Goal: Task Accomplishment & Management: Understand process/instructions

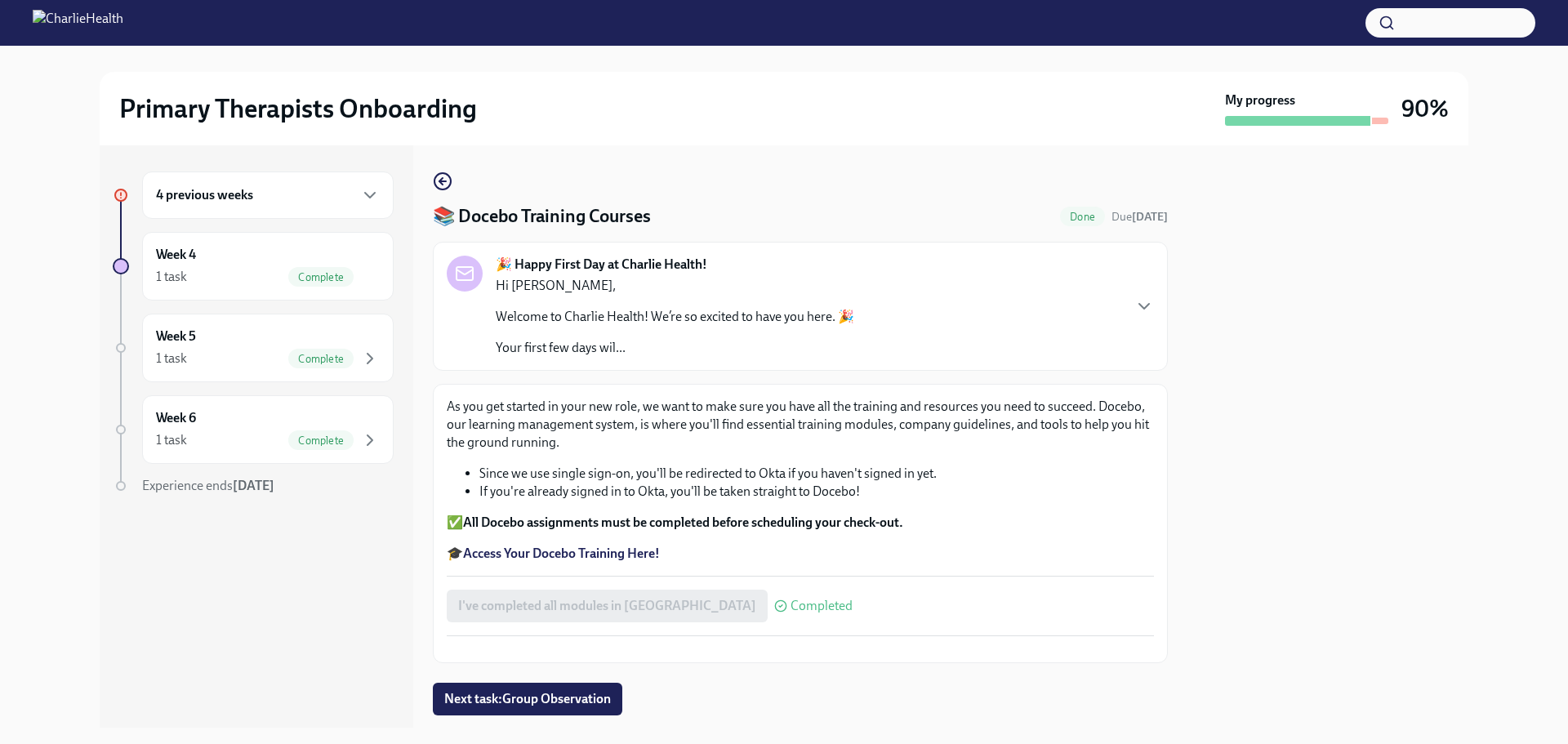
click at [268, 196] on div "4 previous weeks" at bounding box center [268, 195] width 224 height 20
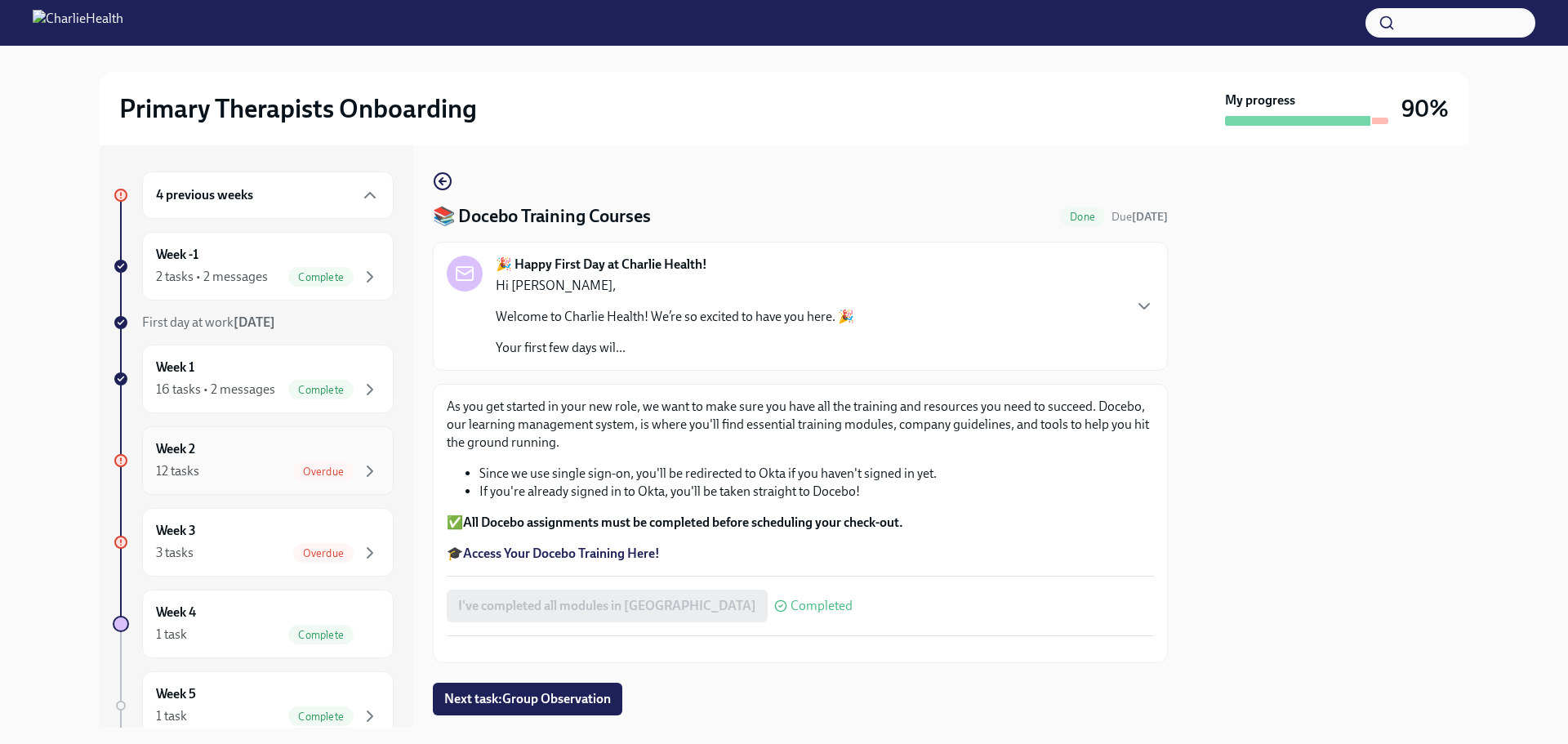
click at [247, 482] on div "12 tasks Overdue" at bounding box center [268, 472] width 224 height 20
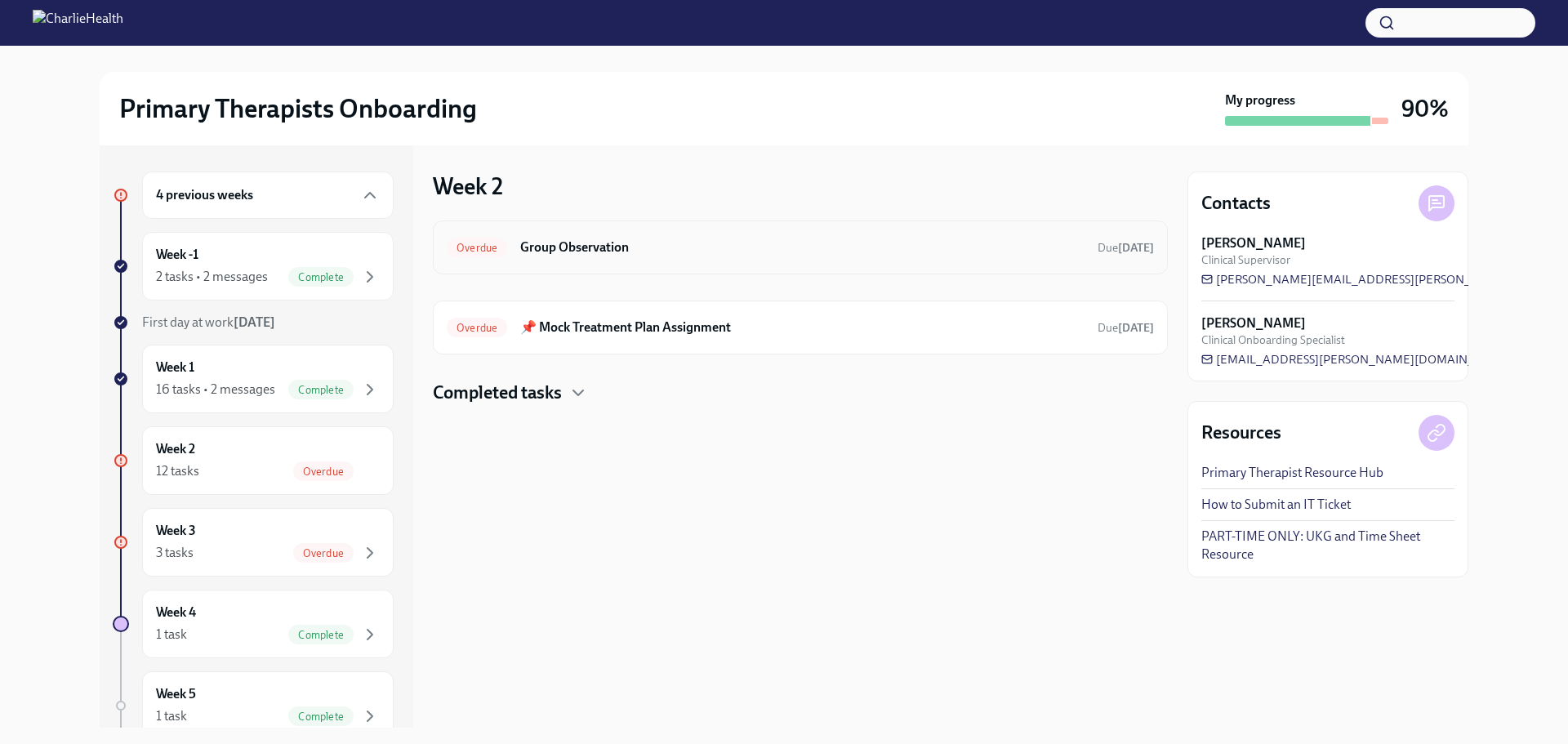
click at [602, 244] on h6 "Group Observation" at bounding box center [802, 247] width 564 height 18
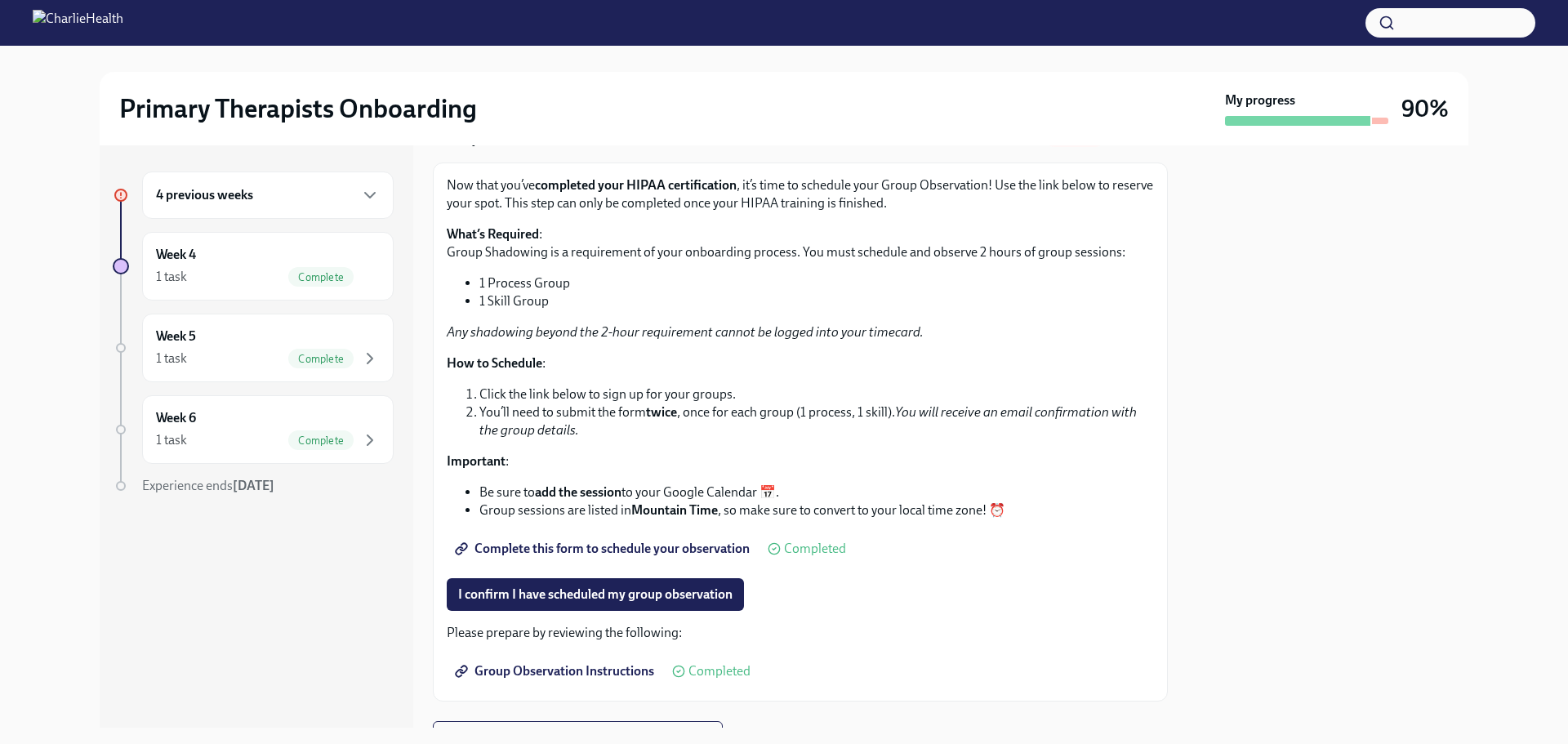
scroll to position [80, 0]
click at [548, 663] on span "Group Observation Instructions" at bounding box center [556, 671] width 196 height 16
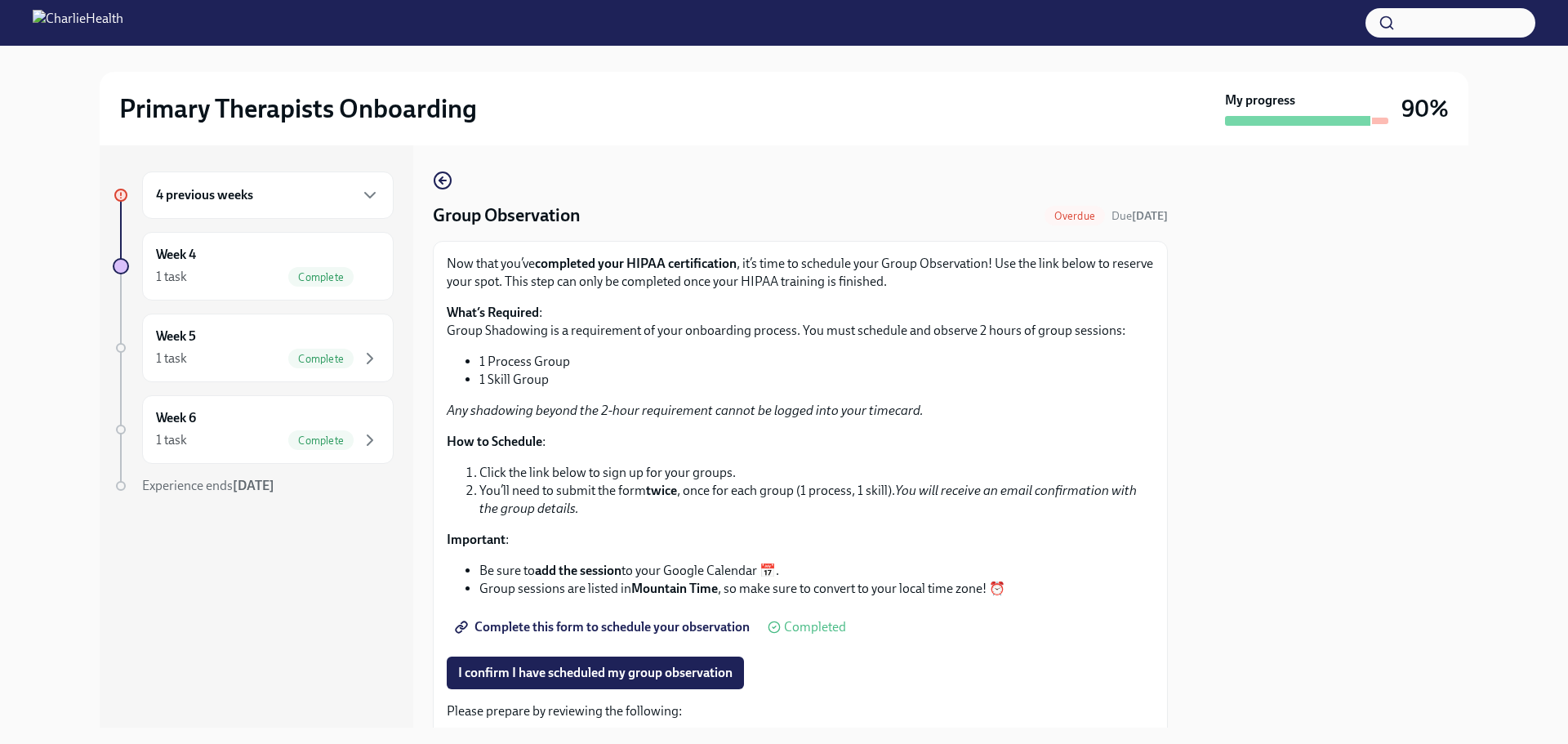
scroll to position [0, 0]
click at [658, 496] on strong "twice" at bounding box center [661, 492] width 31 height 16
click at [580, 626] on span "Complete this form to schedule your observation" at bounding box center [604, 628] width 292 height 16
click at [295, 192] on div "4 previous weeks" at bounding box center [268, 195] width 224 height 20
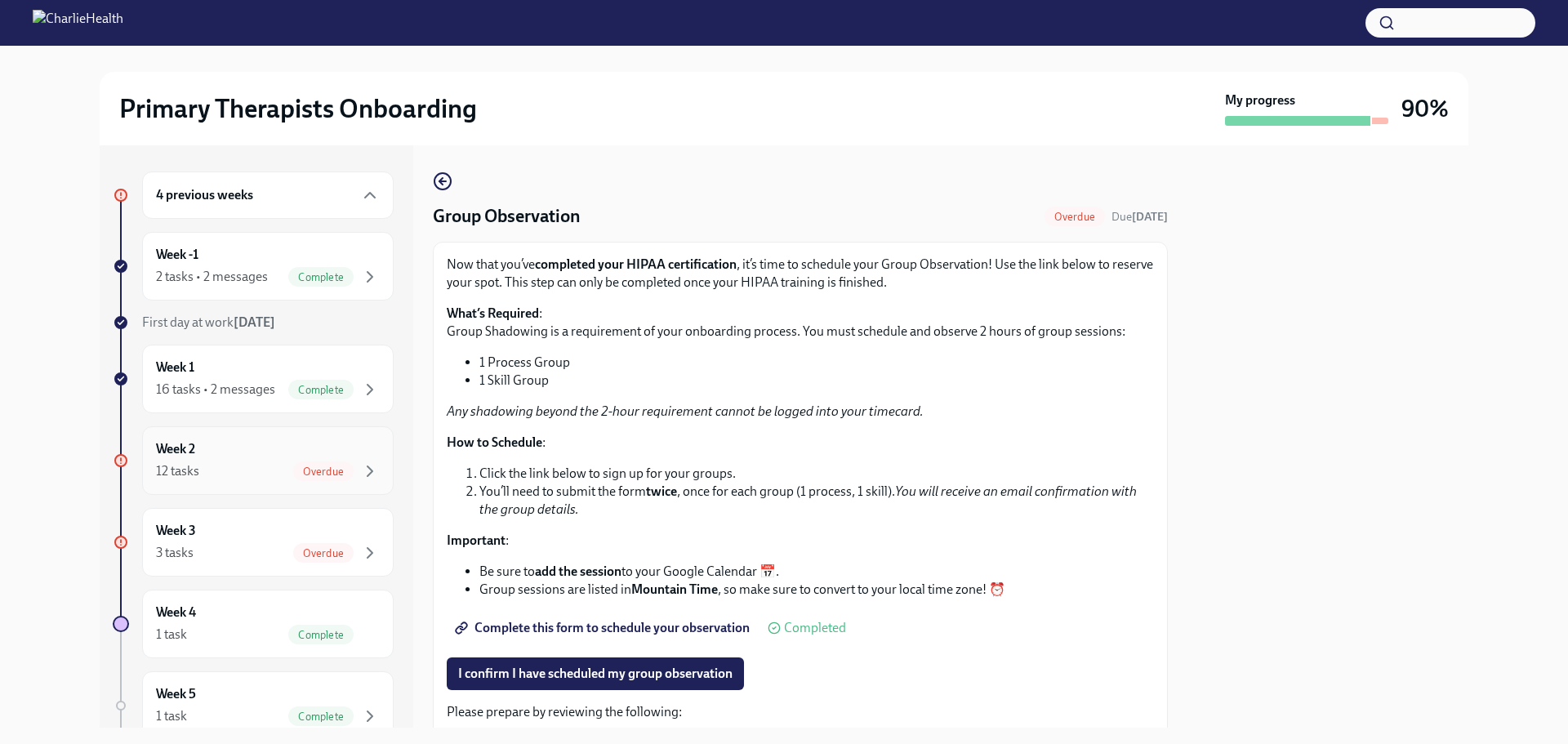
click at [253, 482] on div "12 tasks Overdue" at bounding box center [268, 472] width 224 height 20
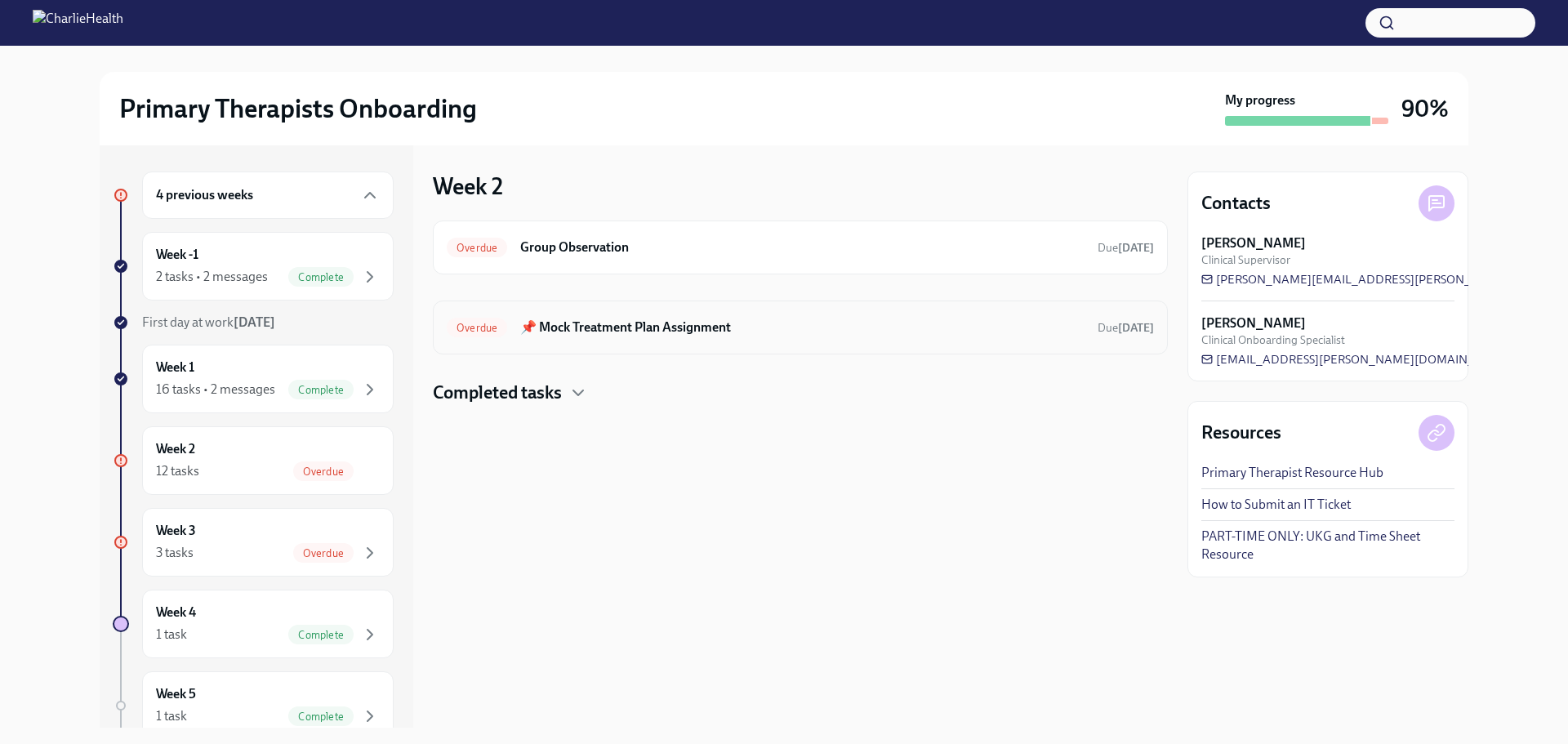
click at [774, 314] on div "Overdue 📌 Mock Treatment Plan Assignment Due [DATE]" at bounding box center [799, 328] width 735 height 54
click at [645, 321] on h6 "📌 Mock Treatment Plan Assignment" at bounding box center [802, 328] width 564 height 18
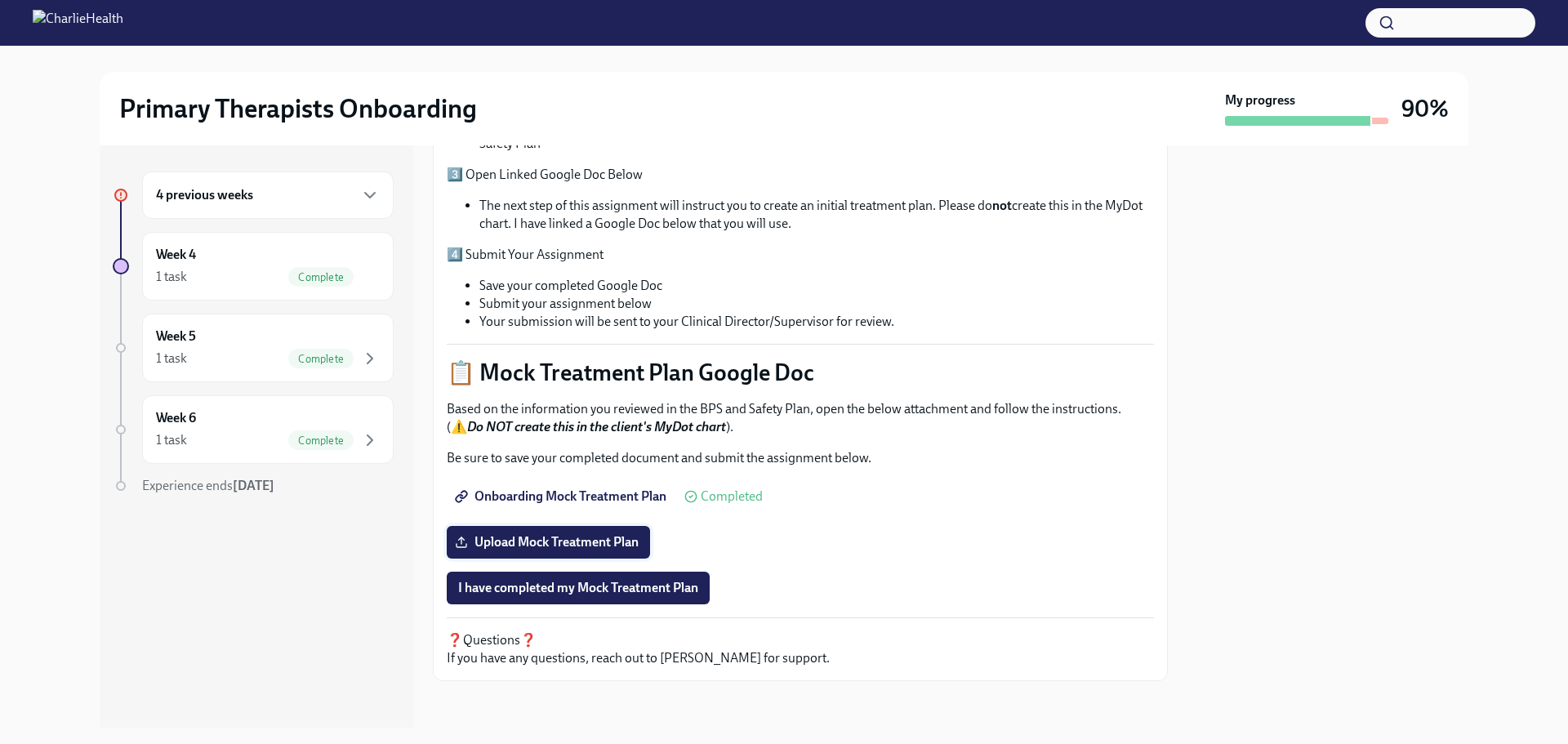
scroll to position [500, 0]
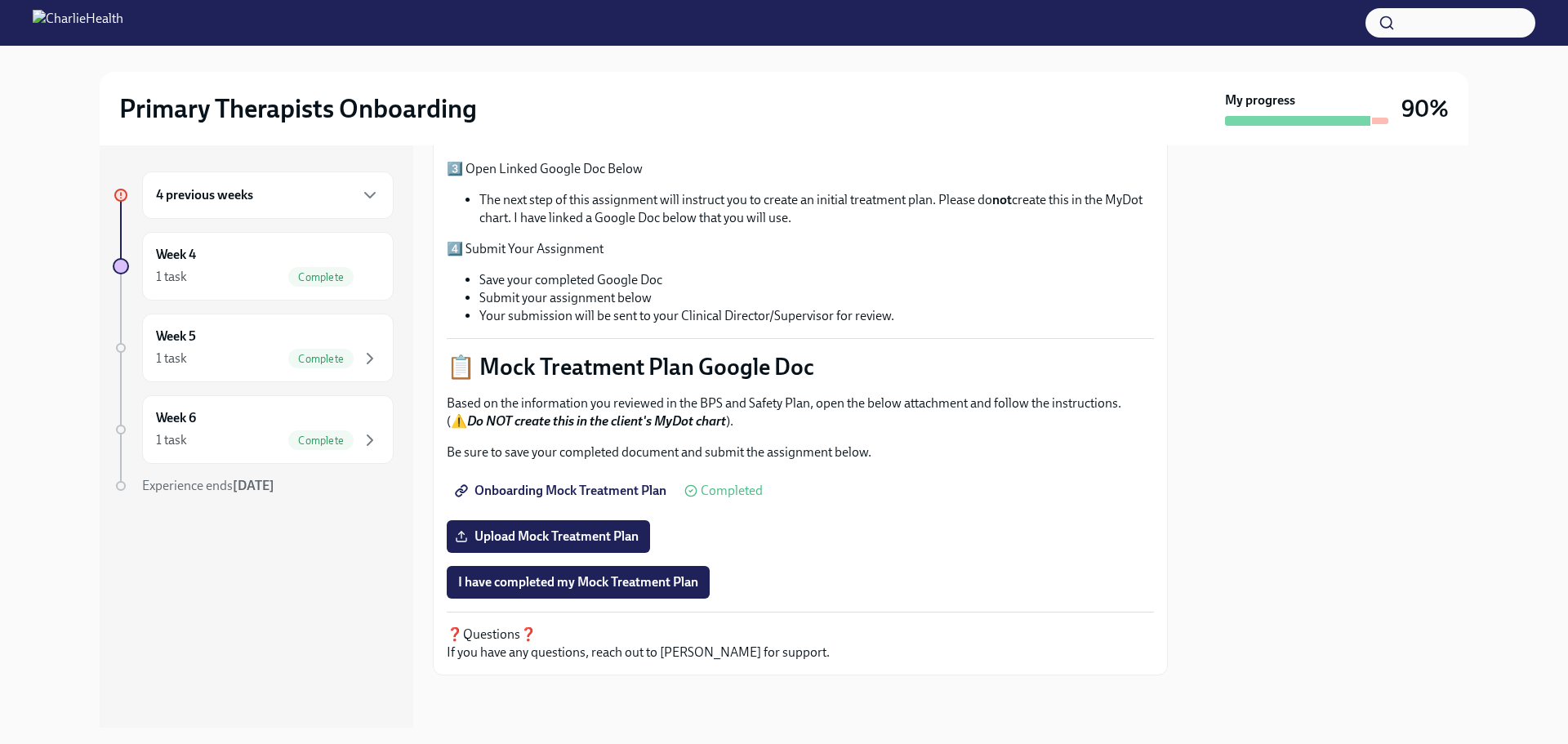
click at [554, 487] on span "Onboarding Mock Treatment Plan" at bounding box center [562, 491] width 208 height 16
